Goal: Consume media (video, audio): Consume media (video, audio)

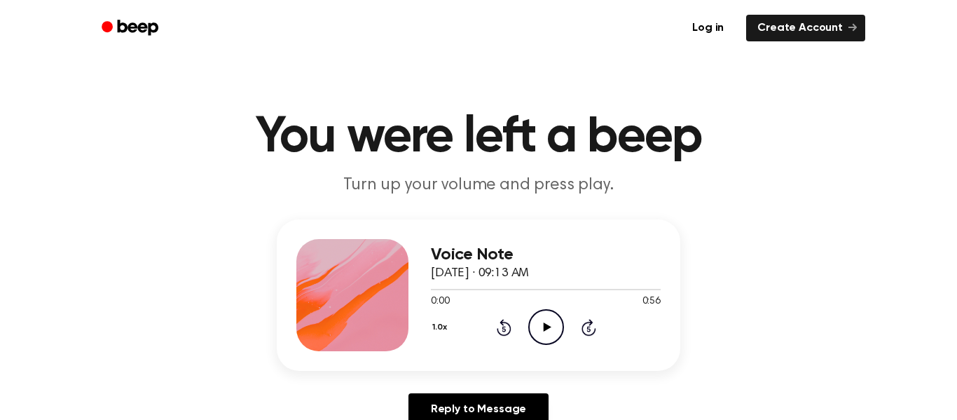
click at [535, 336] on icon "Play Audio" at bounding box center [546, 327] width 36 height 36
click at [503, 328] on icon at bounding box center [504, 329] width 4 height 6
click at [504, 329] on icon "Rewind 5 seconds" at bounding box center [503, 327] width 15 height 18
click at [502, 327] on icon "Rewind 5 seconds" at bounding box center [503, 327] width 15 height 18
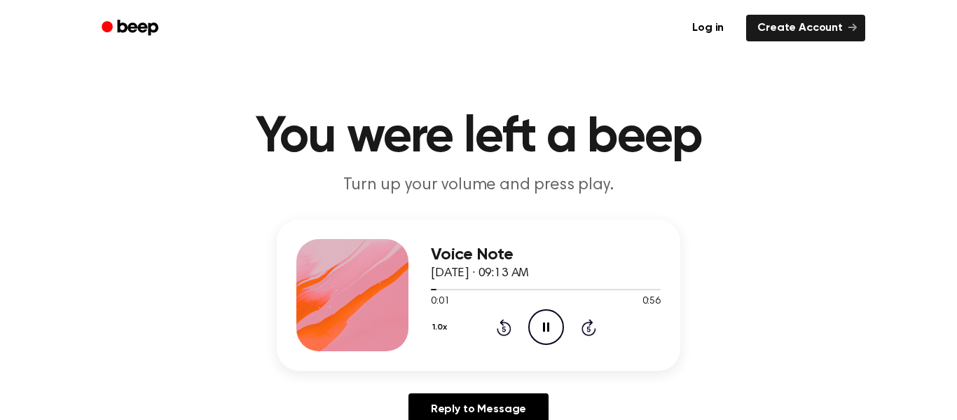
click at [503, 331] on icon at bounding box center [504, 329] width 4 height 6
click at [499, 329] on icon "Rewind 5 seconds" at bounding box center [503, 327] width 15 height 18
click at [514, 322] on div "1.0x Rewind 5 seconds Pause Audio Skip 5 seconds" at bounding box center [546, 327] width 230 height 36
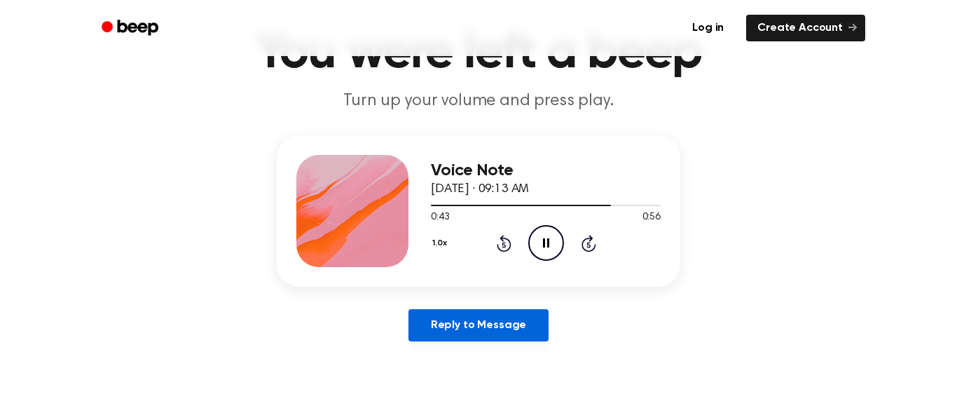
scroll to position [82, 0]
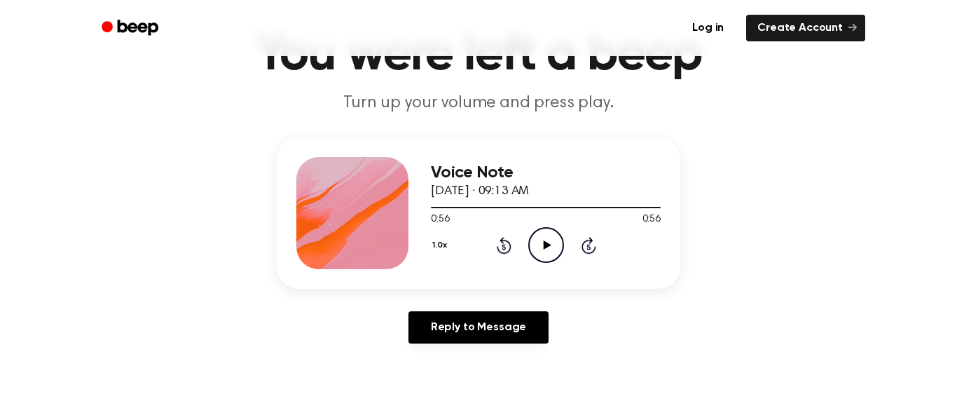
click at [504, 244] on icon "Rewind 5 seconds" at bounding box center [503, 245] width 15 height 18
click at [504, 247] on icon at bounding box center [504, 247] width 4 height 6
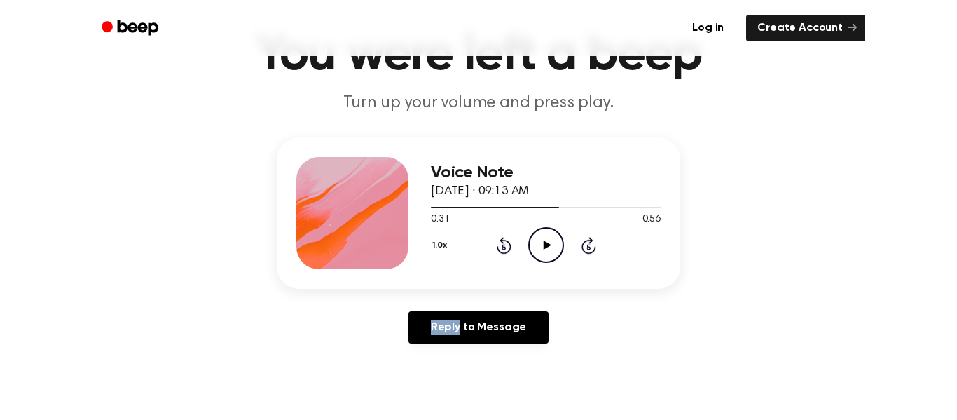
click at [504, 247] on icon at bounding box center [504, 247] width 4 height 6
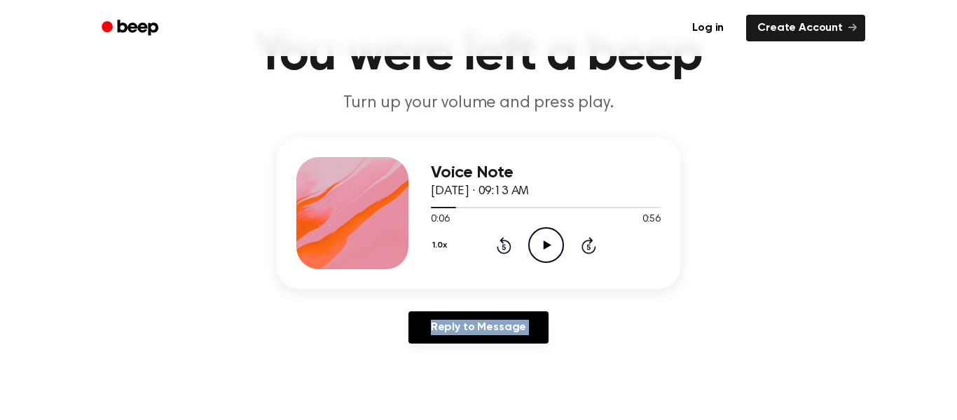
click at [504, 247] on icon at bounding box center [504, 247] width 4 height 6
click at [532, 247] on icon "Play Audio" at bounding box center [546, 245] width 36 height 36
